Goal: Navigation & Orientation: Find specific page/section

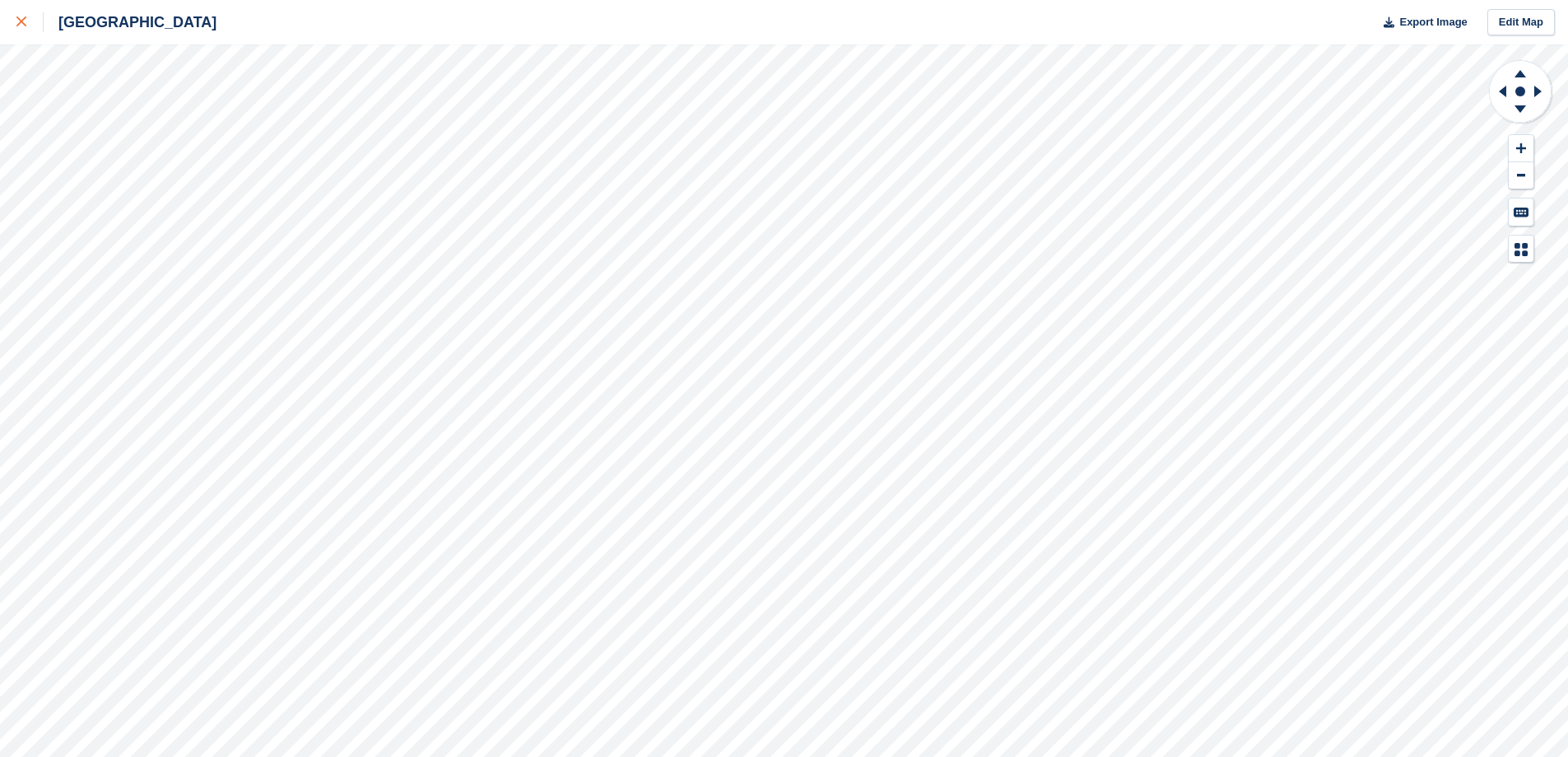
drag, startPoint x: 1, startPoint y: 16, endPoint x: 12, endPoint y: 16, distance: 11.0
click at [2, 16] on link at bounding box center [22, 22] width 44 height 45
click at [15, 15] on link at bounding box center [22, 22] width 44 height 45
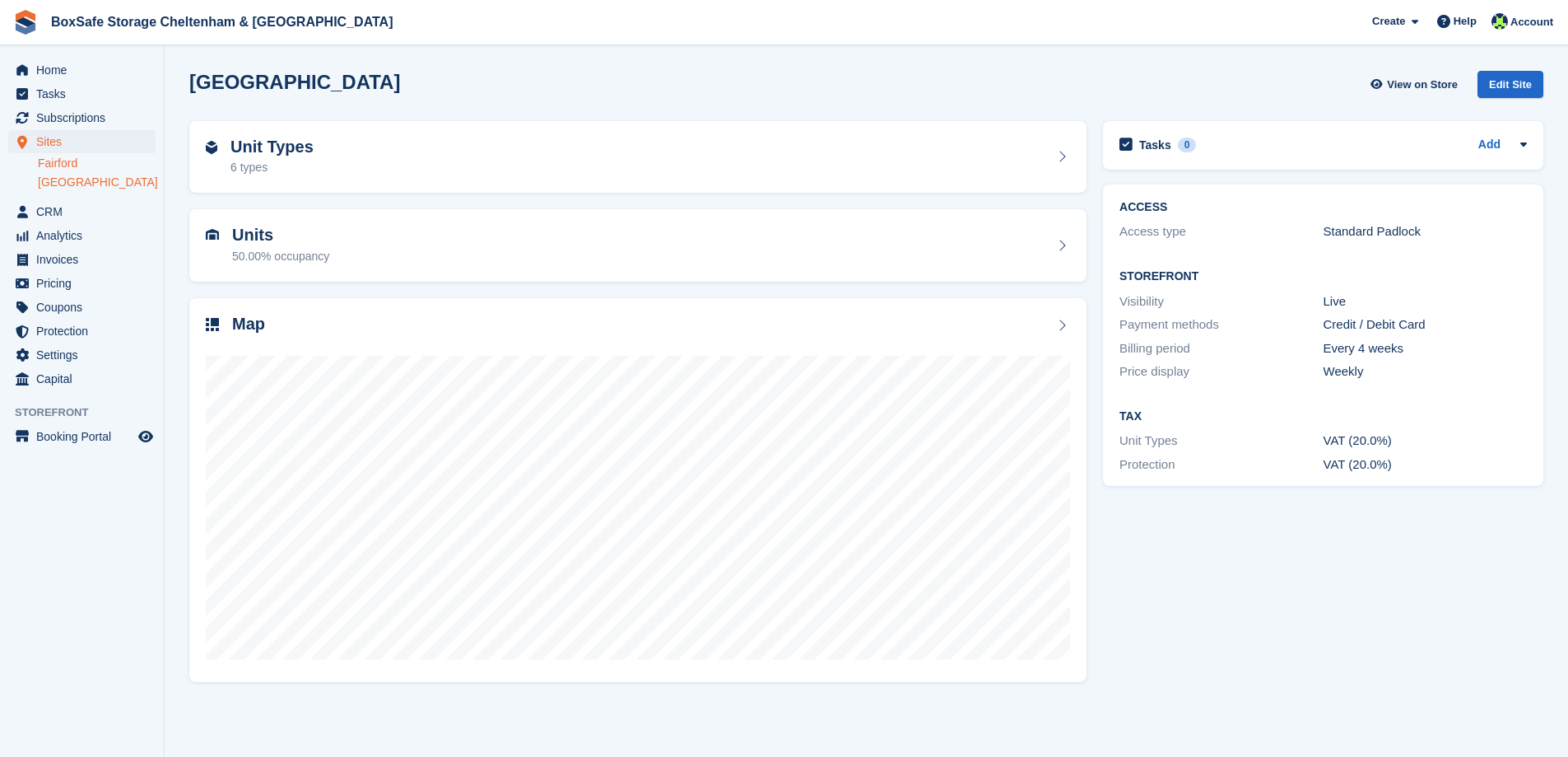
click at [68, 165] on link "Fairford" at bounding box center [97, 164] width 118 height 16
click at [766, 353] on div at bounding box center [638, 500] width 865 height 330
